Goal: Register for event/course

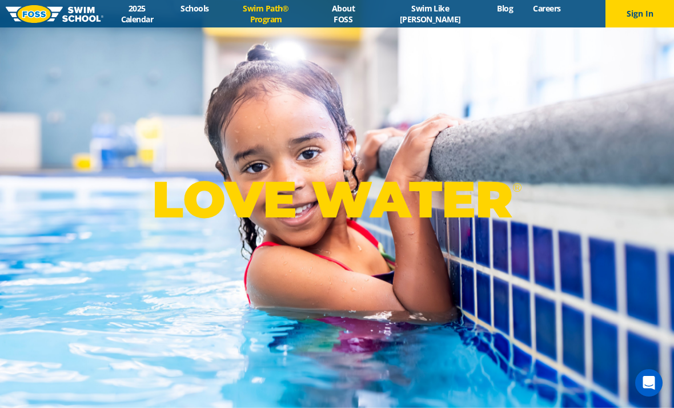
click at [260, 17] on link "Swim Path® Program" at bounding box center [266, 14] width 94 height 22
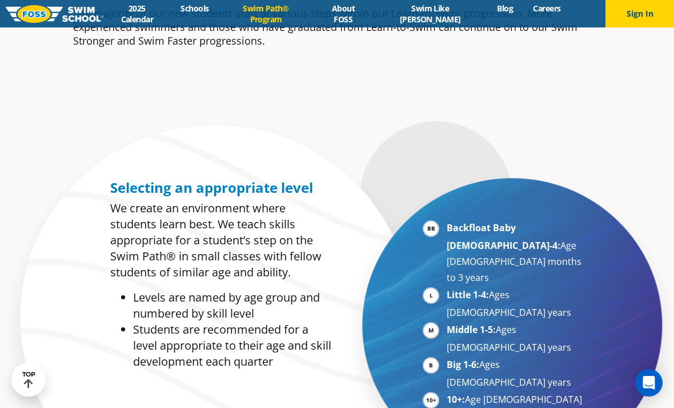
scroll to position [446, 0]
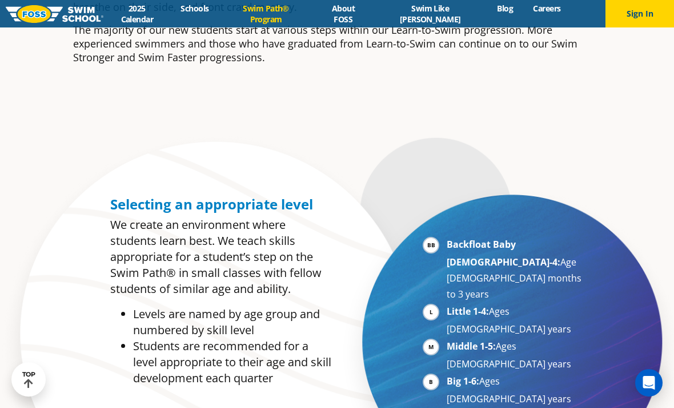
click at [447, 306] on li "Little 1-4: Ages 3-5 years" at bounding box center [517, 320] width 140 height 34
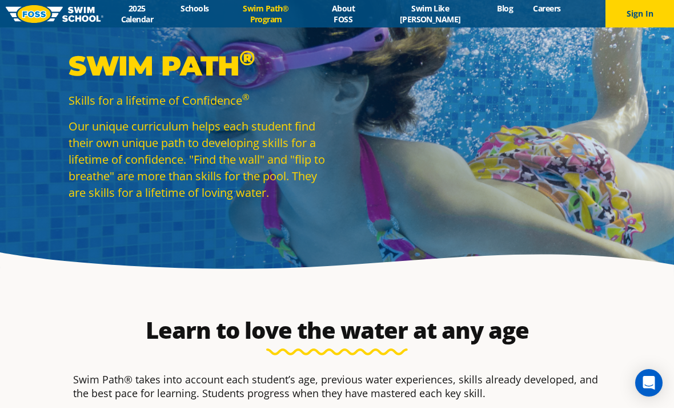
scroll to position [0, 0]
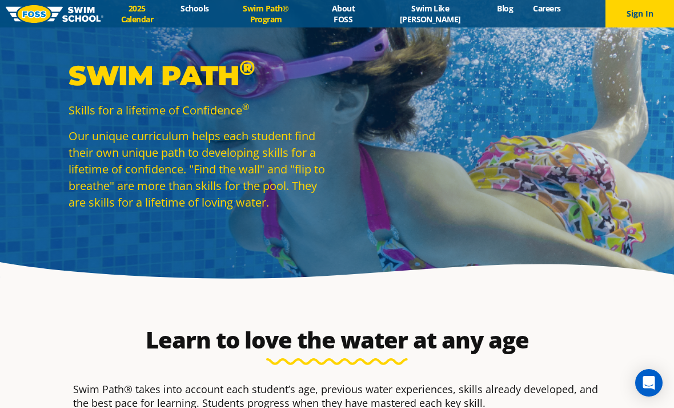
click at [141, 14] on link "2025 Calendar" at bounding box center [136, 14] width 67 height 22
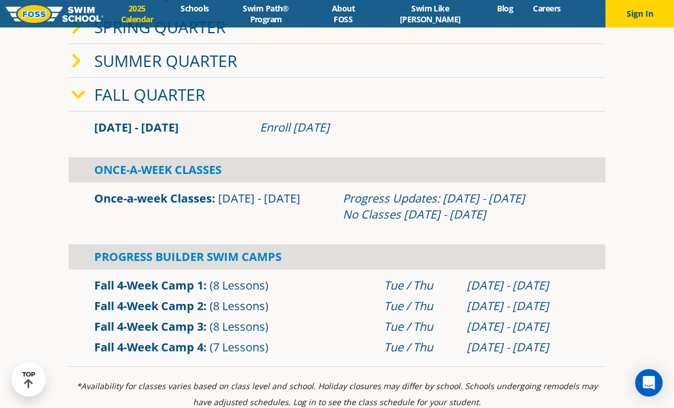
scroll to position [302, 0]
